Goal: Task Accomplishment & Management: Use online tool/utility

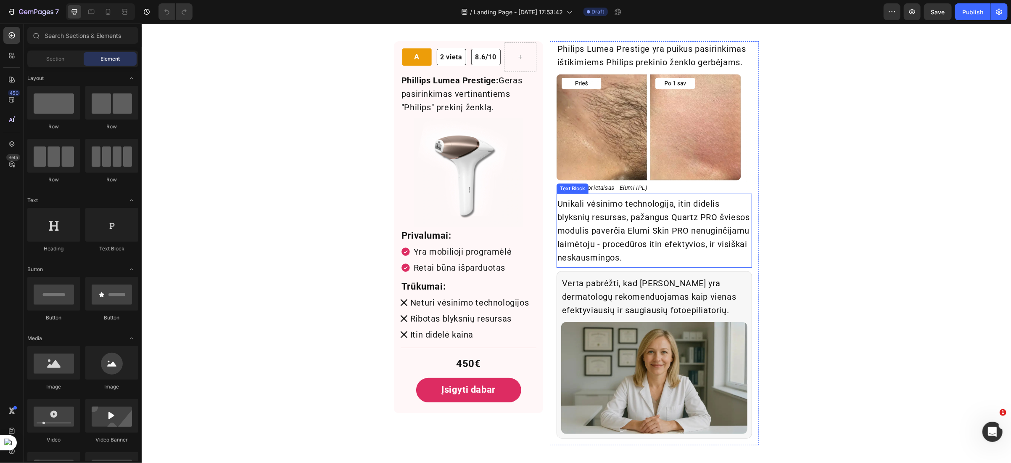
scroll to position [2462, 0]
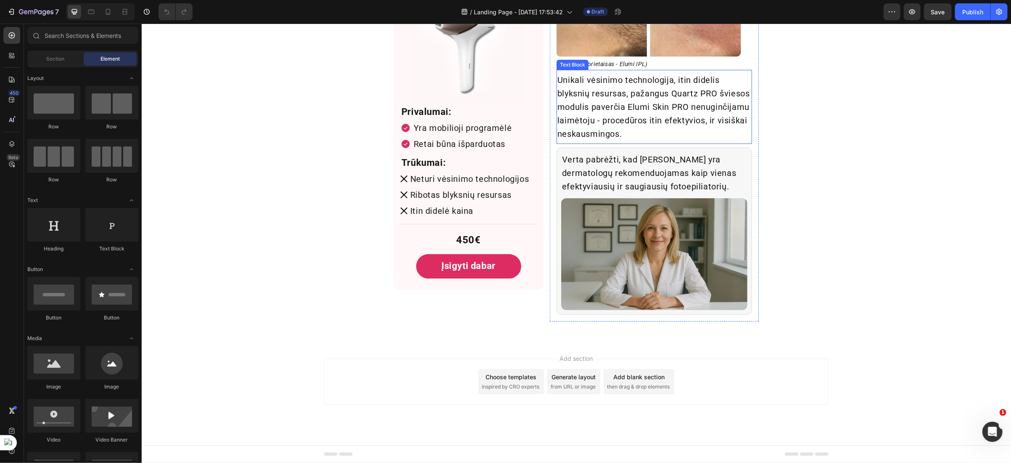
click at [608, 105] on p "Unikali vėsinimo technologija, itin didelis blyksnių resursas, pažangus Quartz …" at bounding box center [654, 106] width 194 height 67
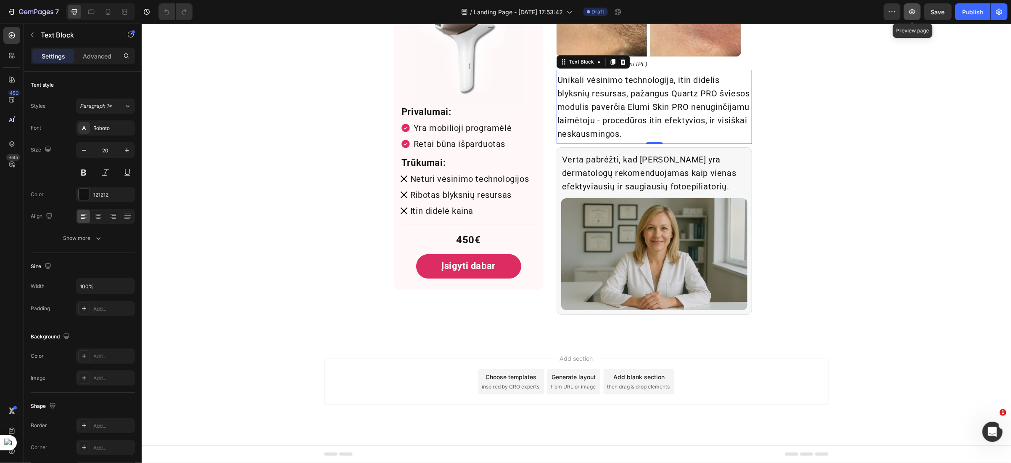
scroll to position [0, 0]
click at [913, 12] on icon "button" at bounding box center [912, 12] width 8 height 8
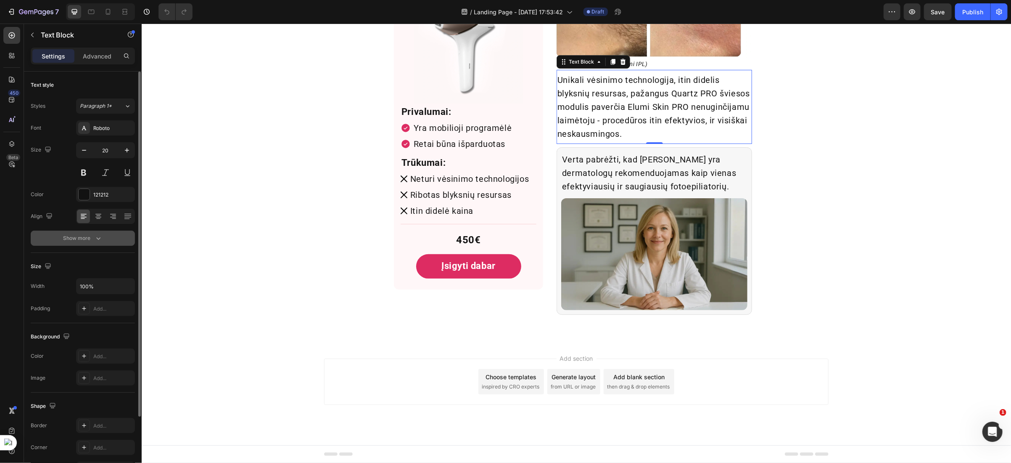
click at [75, 235] on div "Show more" at bounding box center [82, 238] width 39 height 8
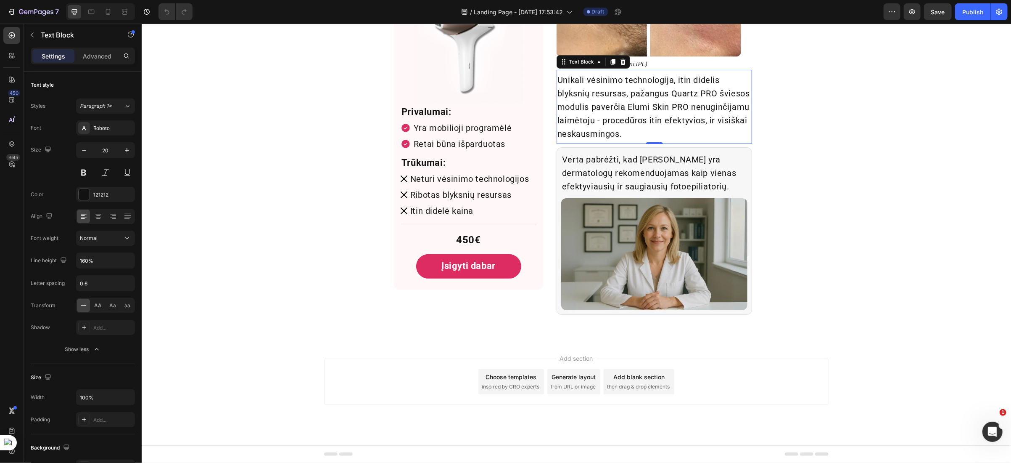
click at [597, 101] on p "Unikali vėsinimo technologija, itin didelis blyksnių resursas, pažangus Quartz …" at bounding box center [654, 106] width 194 height 67
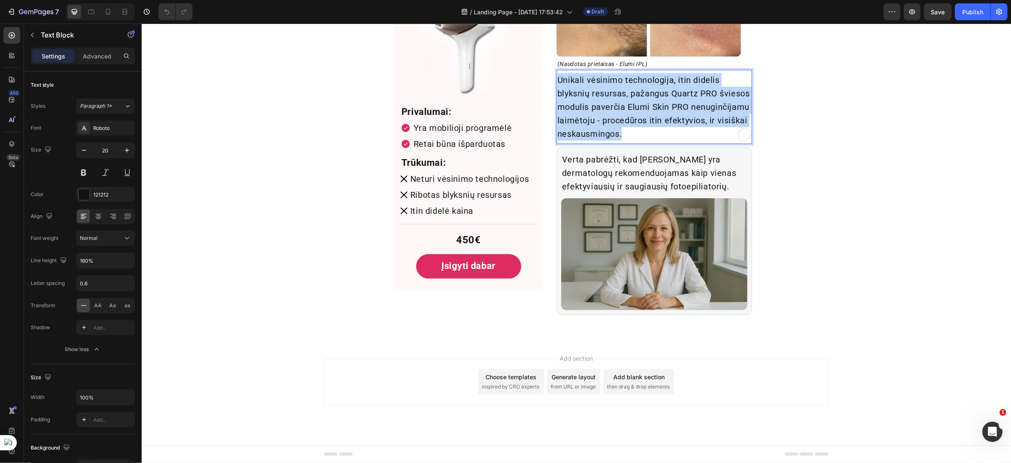
click at [597, 101] on p "Unikali vėsinimo technologija, itin didelis blyksnių resursas, pažangus Quartz …" at bounding box center [654, 106] width 194 height 67
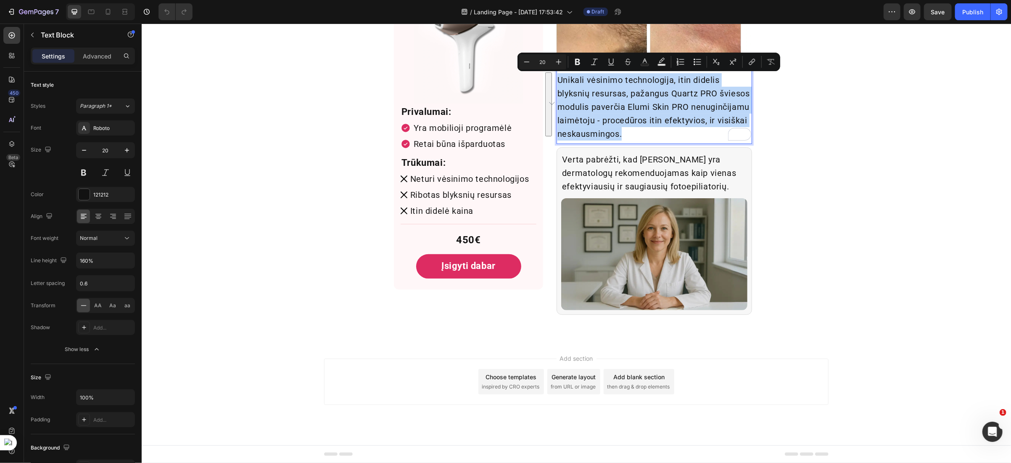
click at [637, 130] on p "Unikali vėsinimo technologija, itin didelis blyksnių resursas, pažangus Quartz …" at bounding box center [654, 106] width 194 height 67
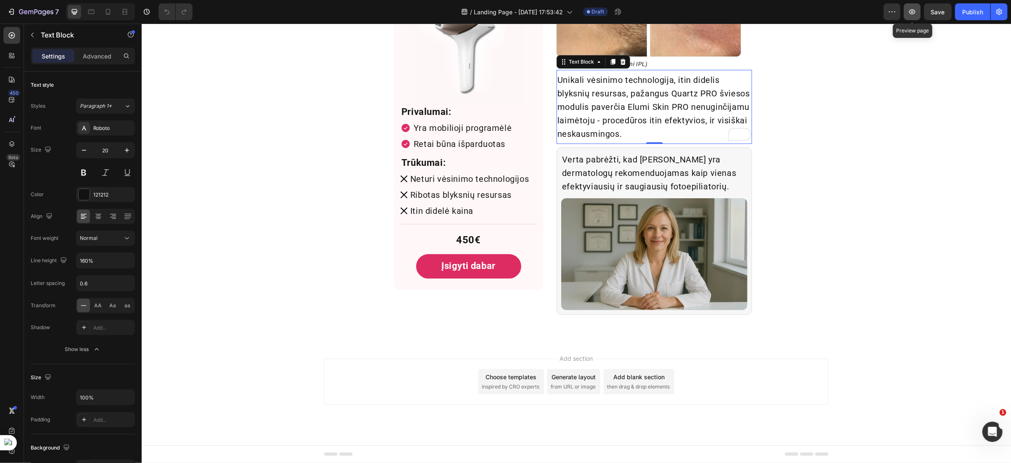
click at [912, 13] on icon "button" at bounding box center [913, 11] width 6 height 5
click at [585, 126] on p "Unikali vėsinimo technologija, itin didelis blyksnių resursas, pažangus Quartz …" at bounding box center [654, 106] width 194 height 67
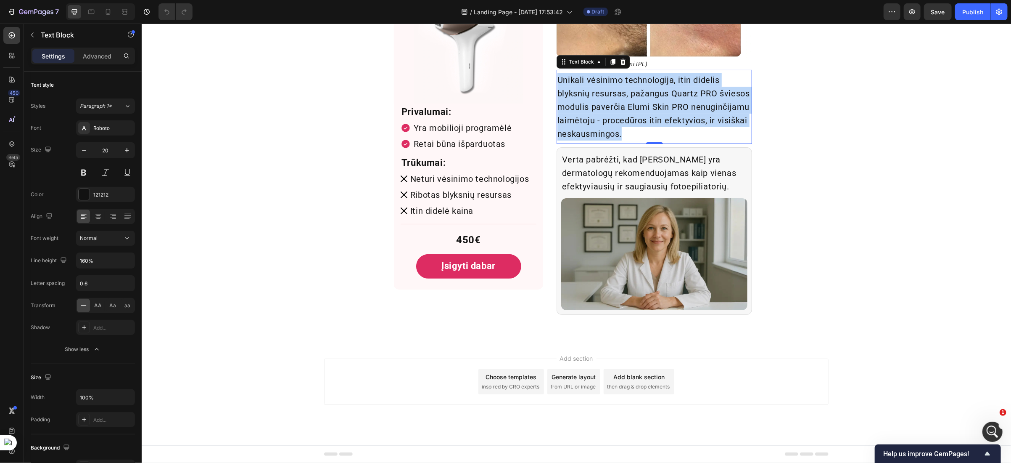
click at [585, 126] on p "Unikali vėsinimo technologija, itin didelis blyksnių resursas, pažangus Quartz …" at bounding box center [654, 106] width 194 height 67
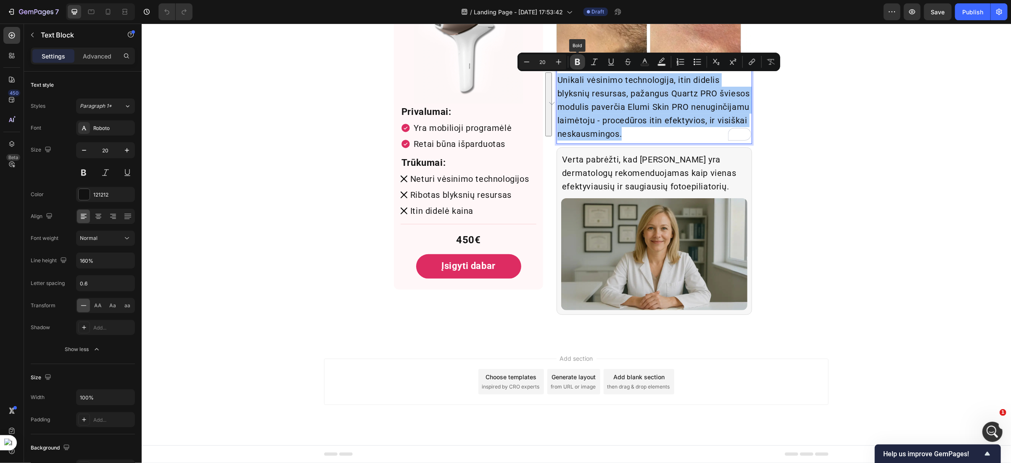
click at [576, 65] on icon "Editor contextual toolbar" at bounding box center [578, 62] width 8 height 8
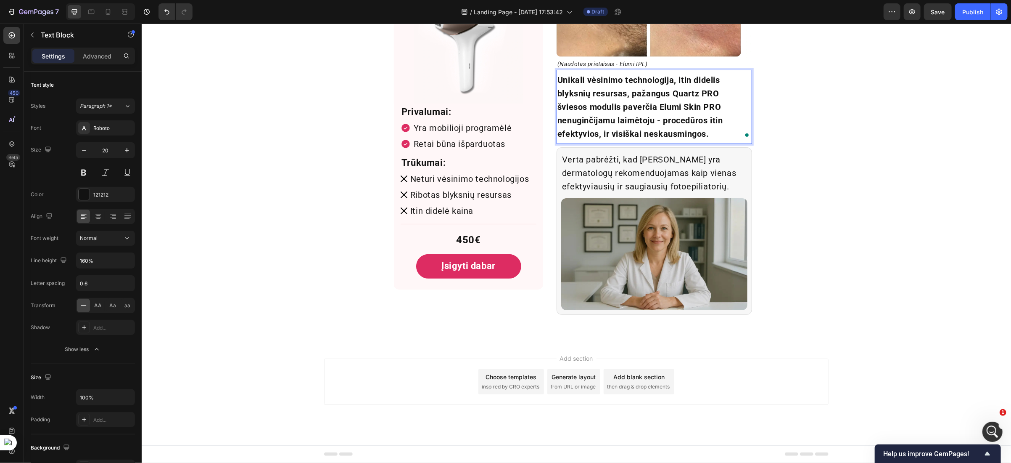
click at [571, 88] on strong "Unikali vėsinimo technologija, itin didelis blyksnių resursas, pažangus Quartz …" at bounding box center [640, 106] width 166 height 64
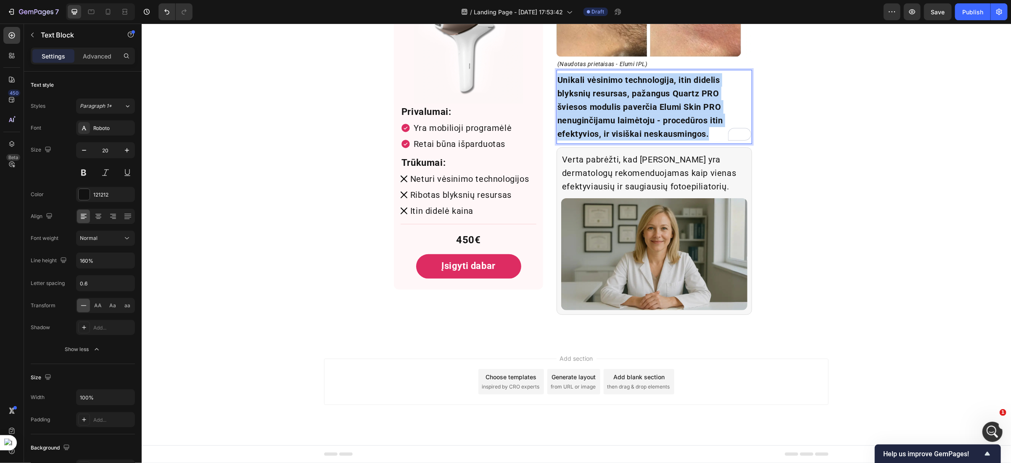
click at [571, 88] on strong "Unikali vėsinimo technologija, itin didelis blyksnių resursas, pažangus Quartz …" at bounding box center [640, 106] width 166 height 64
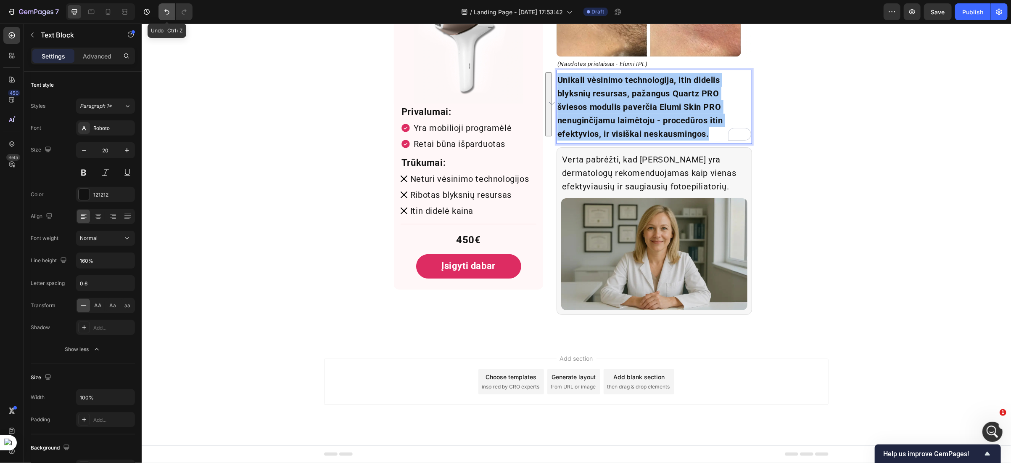
click at [162, 15] on button "Undo/Redo" at bounding box center [167, 11] width 17 height 17
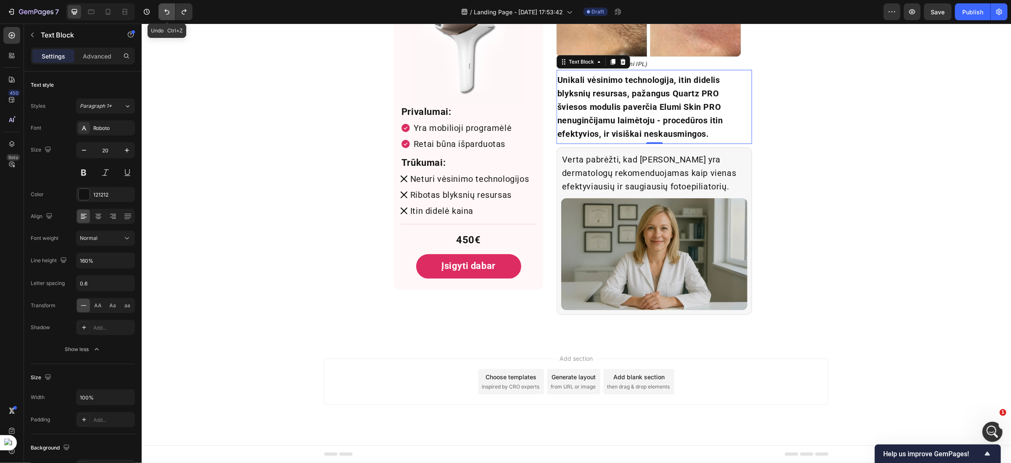
click at [162, 15] on button "Undo/Redo" at bounding box center [167, 11] width 17 height 17
click at [596, 108] on strong "Unikali vėsinimo technologija, itin didelis blyksnių resursas, pažangus Quartz …" at bounding box center [640, 106] width 166 height 64
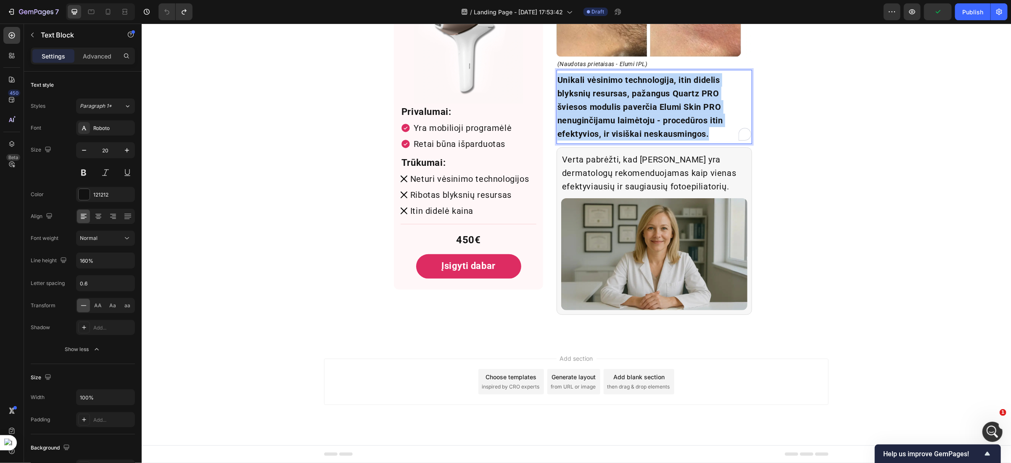
click at [596, 108] on strong "Unikali vėsinimo technologija, itin didelis blyksnių resursas, pažangus Quartz …" at bounding box center [640, 106] width 166 height 64
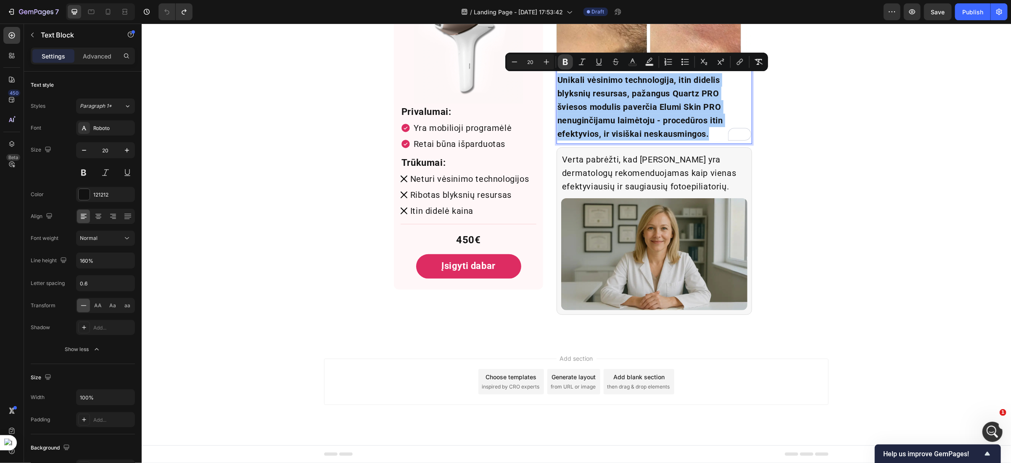
click at [565, 66] on button "Bold" at bounding box center [565, 61] width 15 height 15
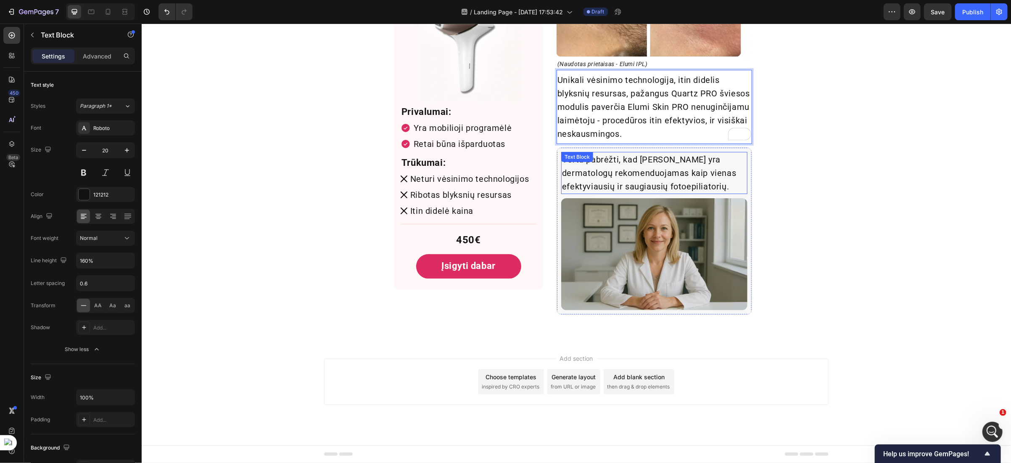
click at [611, 165] on p "Verta pabrėžti, kad [PERSON_NAME] yra dermatologų rekomenduojamas kaip vienas e…" at bounding box center [654, 172] width 185 height 40
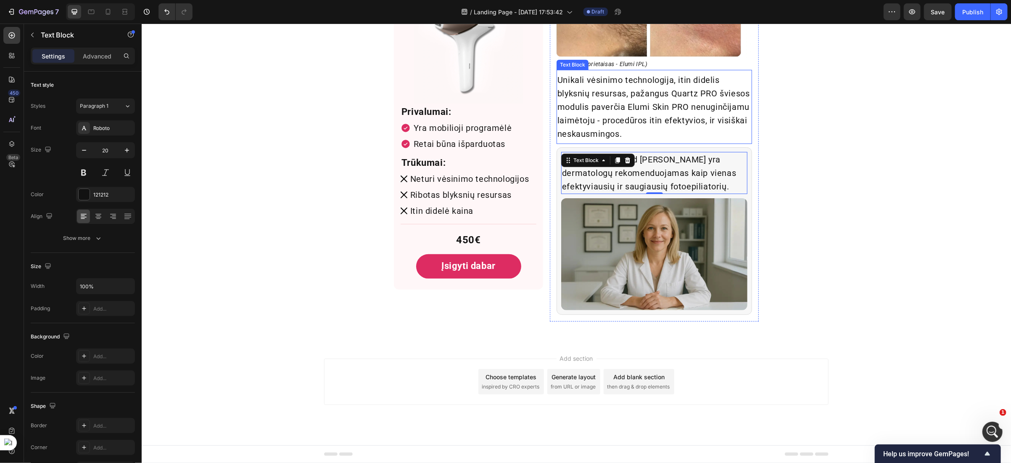
click at [613, 103] on p "Unikali vėsinimo technologija, itin didelis blyksnių resursas, pažangus Quartz …" at bounding box center [654, 106] width 194 height 67
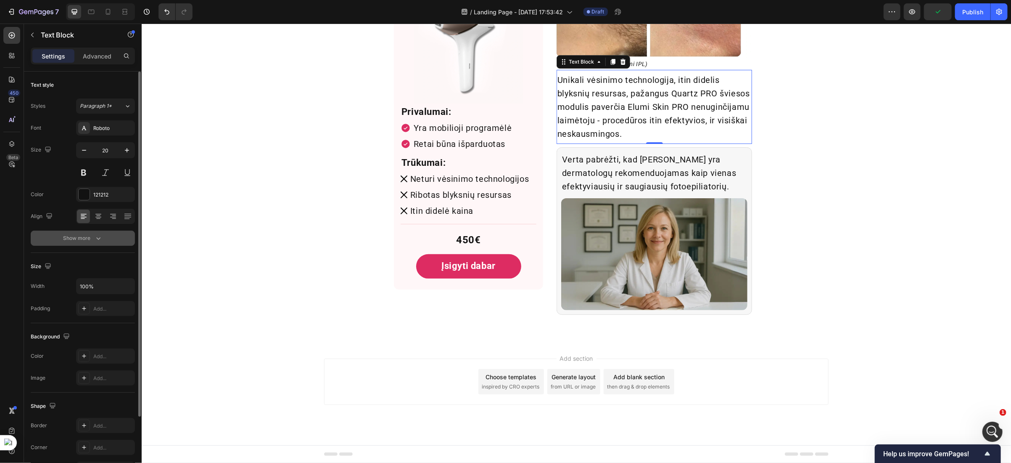
click at [77, 240] on div "Show more" at bounding box center [82, 238] width 39 height 8
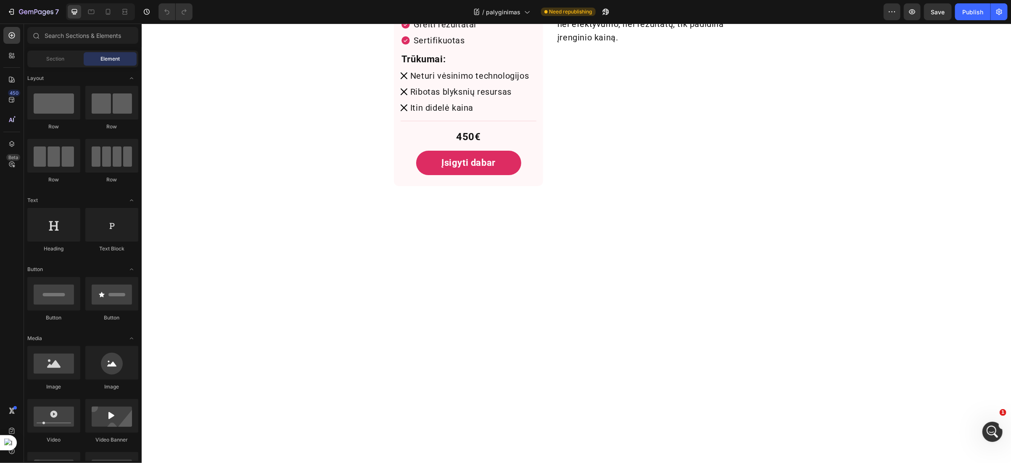
scroll to position [2271, 0]
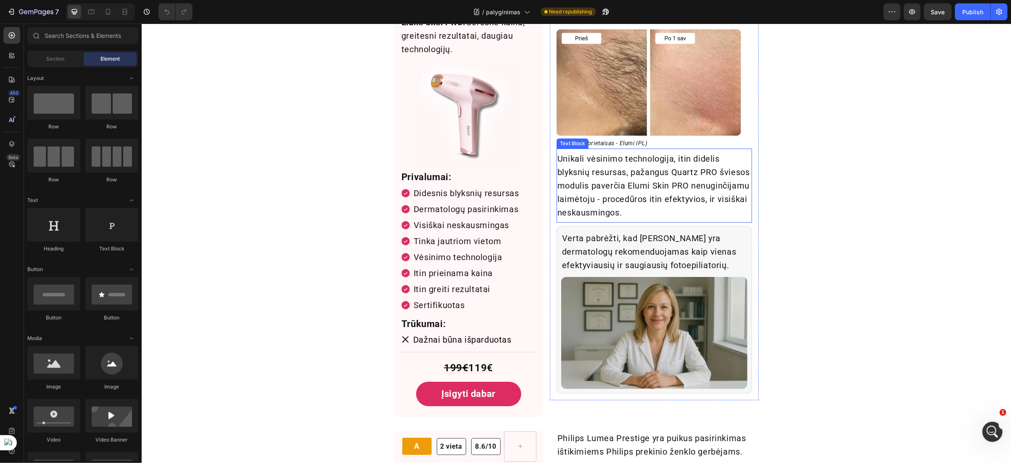
click at [610, 195] on p "Unikali vėsinimo technologija, itin didelis blyksnių resursas, pažangus Quartz …" at bounding box center [654, 184] width 194 height 67
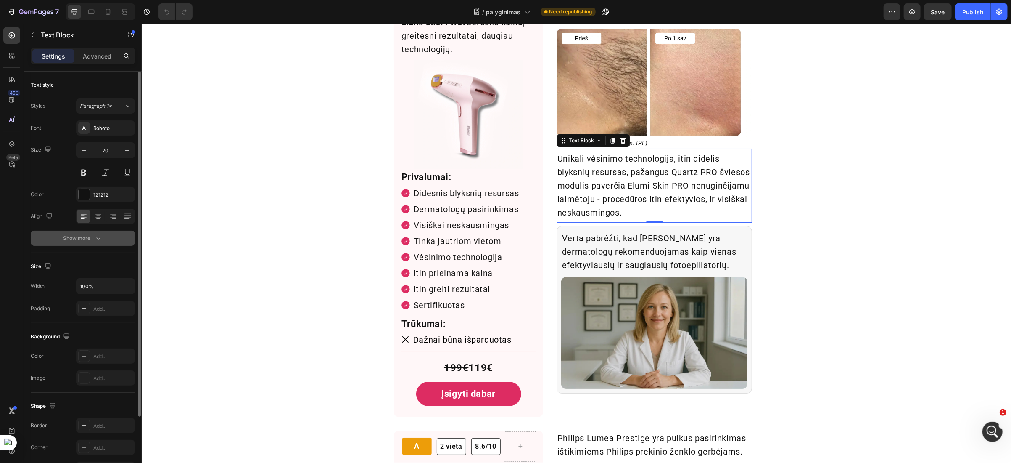
click at [80, 238] on div "Show more" at bounding box center [82, 238] width 39 height 8
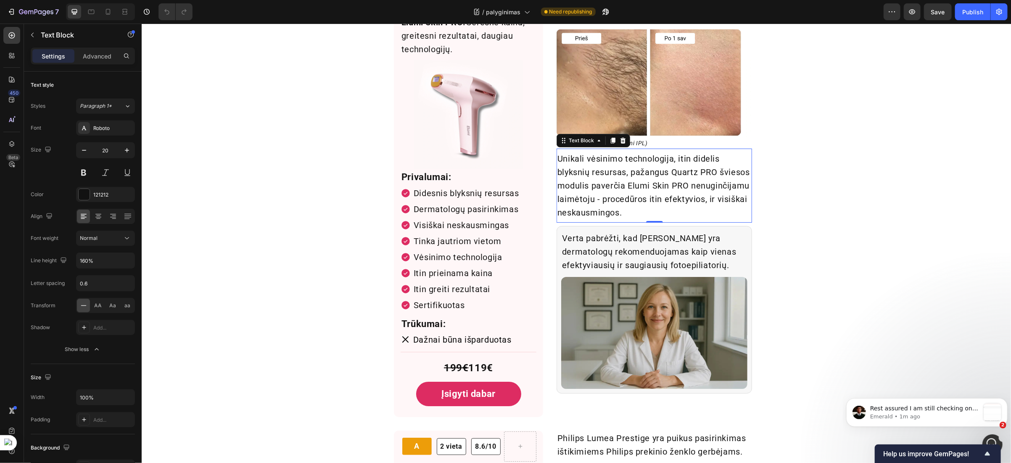
scroll to position [0, 0]
click at [912, 12] on icon "button" at bounding box center [912, 12] width 3 height 3
click at [95, 237] on span "Normal" at bounding box center [89, 238] width 18 height 6
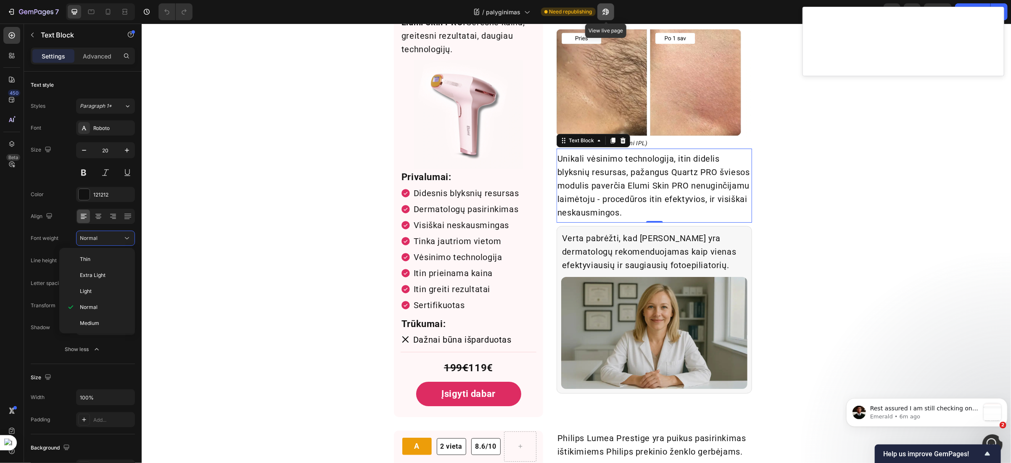
click at [604, 10] on icon "button" at bounding box center [606, 12] width 6 height 6
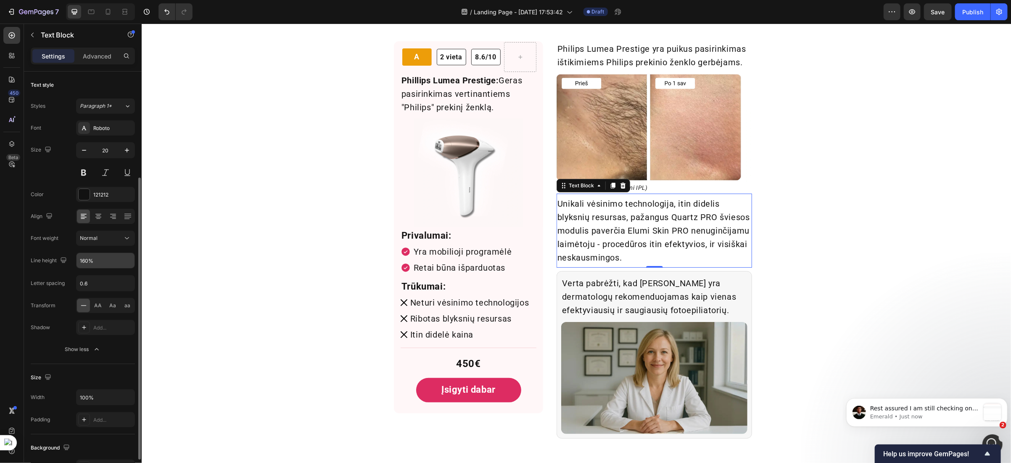
scroll to position [63, 0]
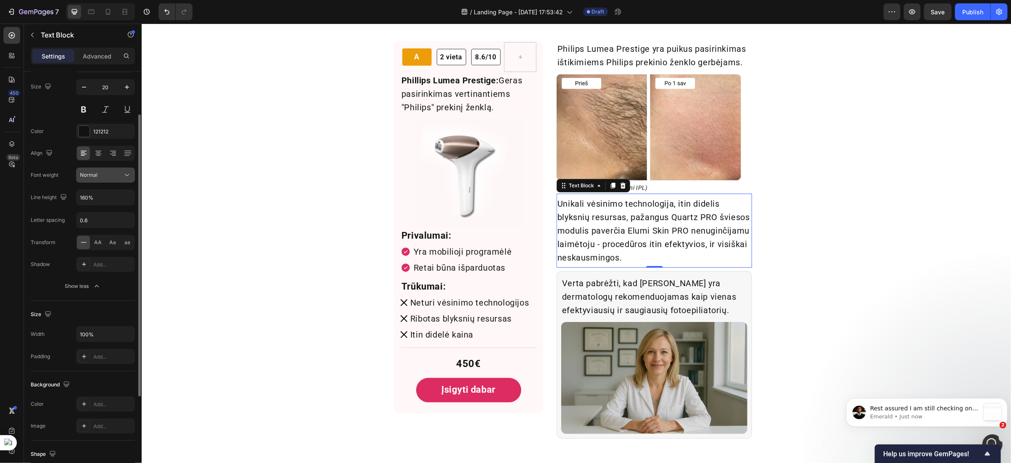
click at [110, 176] on div "Normal" at bounding box center [101, 175] width 43 height 8
click at [105, 177] on div "Normal" at bounding box center [101, 175] width 43 height 8
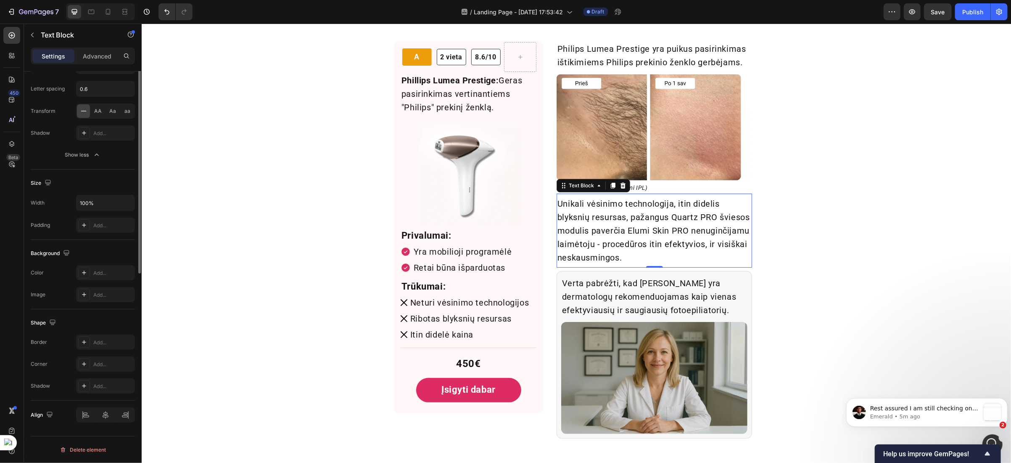
scroll to position [0, 0]
